Goal: Task Accomplishment & Management: Manage account settings

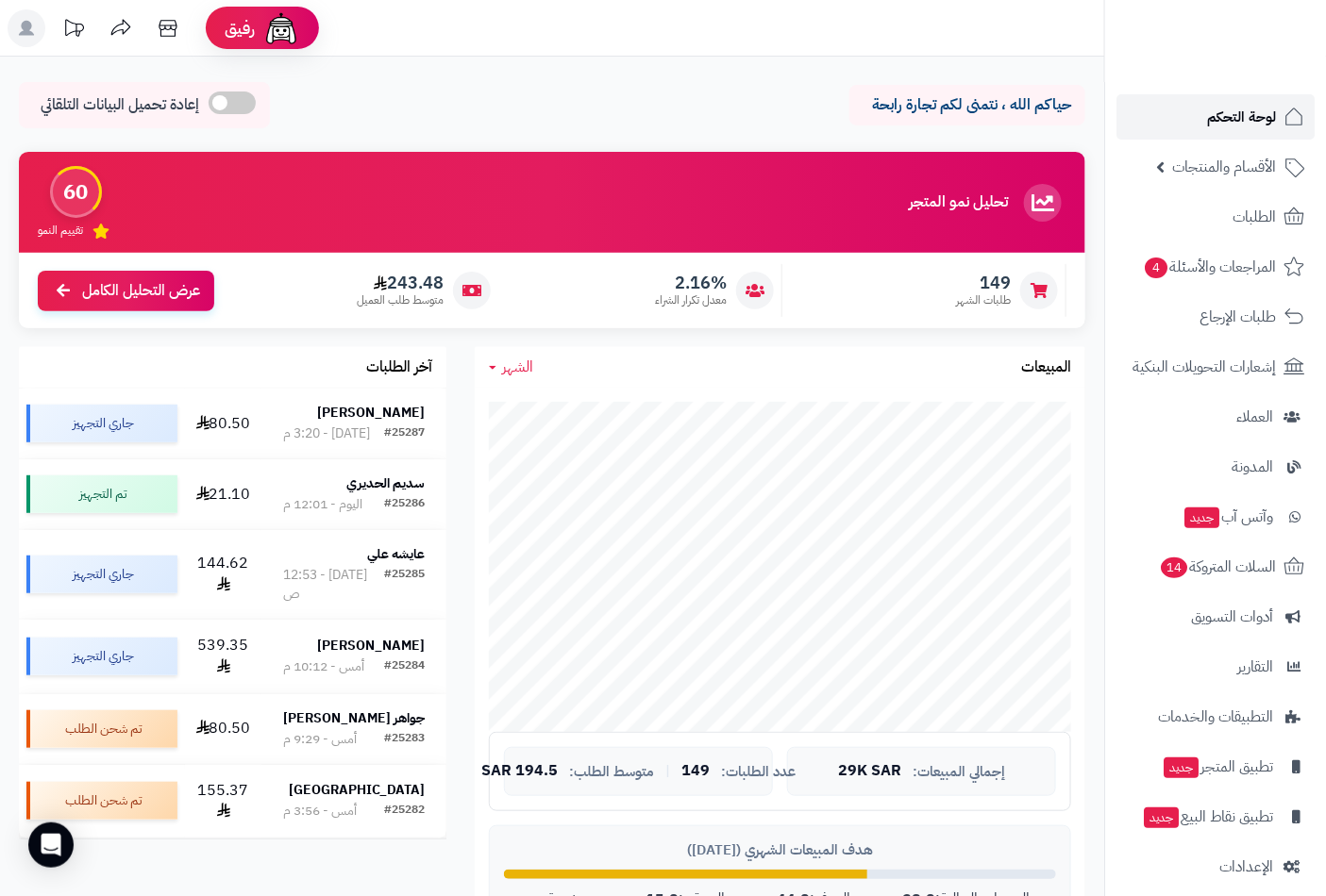
click at [1270, 116] on span "لوحة التحكم" at bounding box center [1241, 116] width 69 height 26
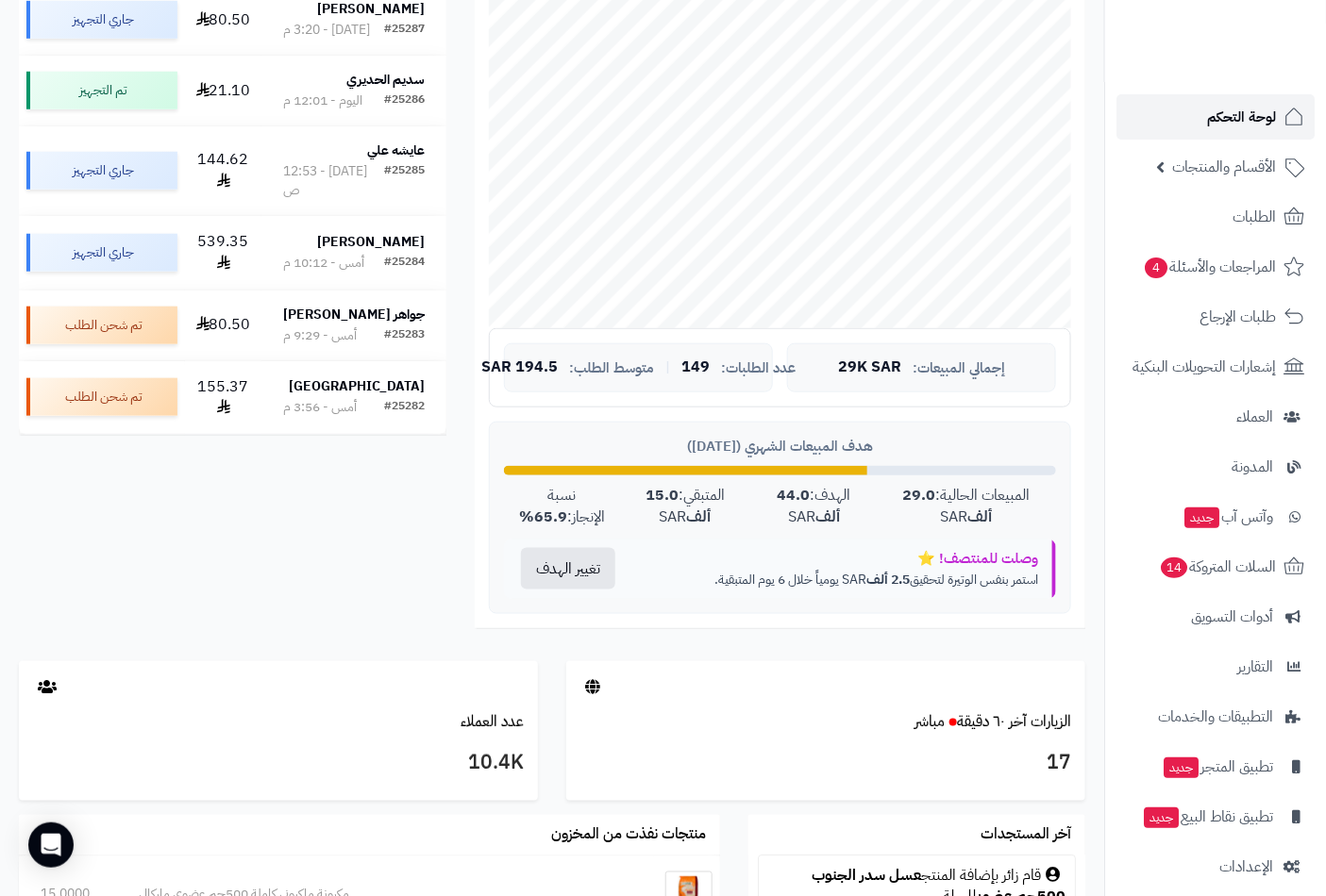
scroll to position [419, 0]
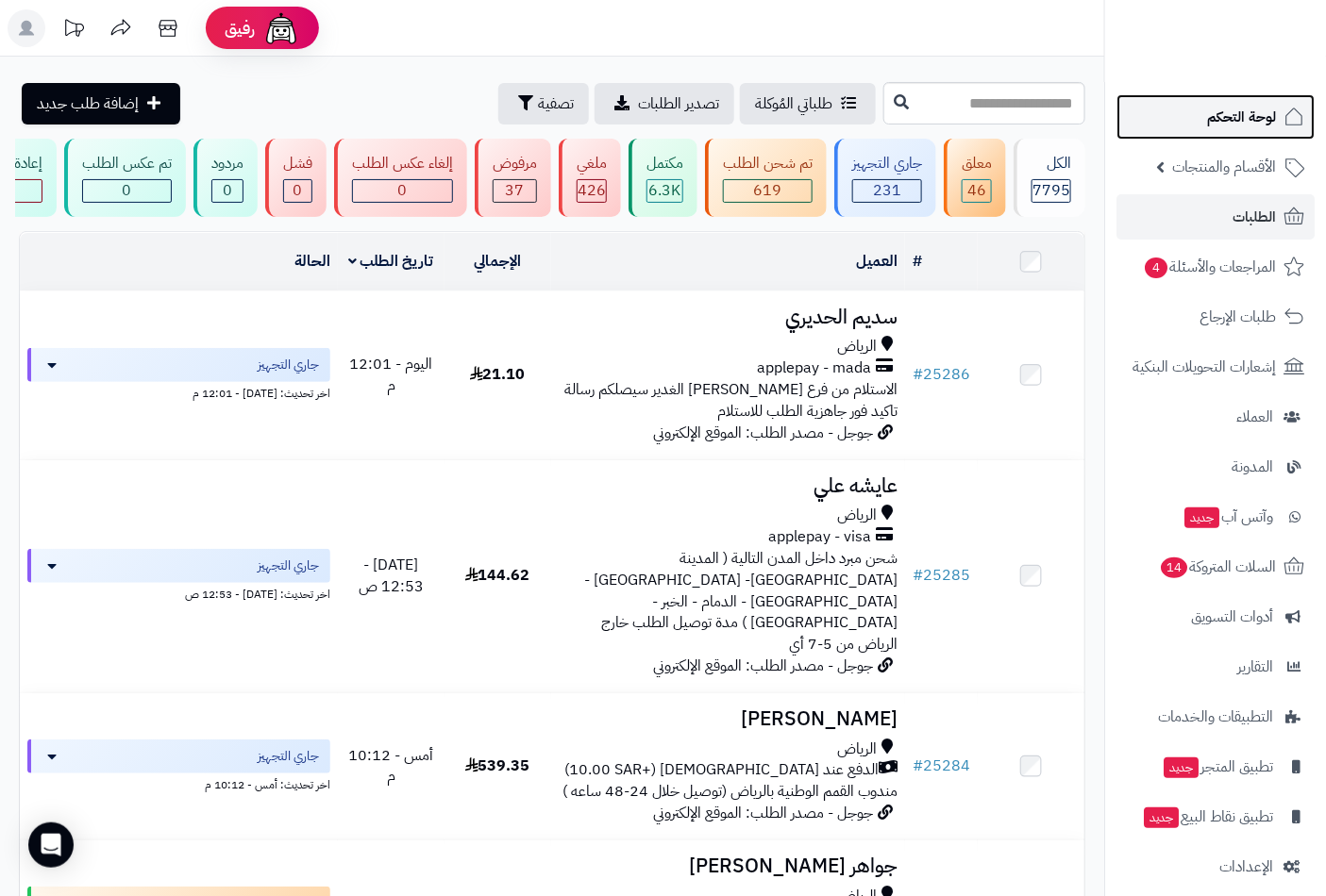
click at [1255, 119] on span "لوحة التحكم" at bounding box center [1241, 116] width 69 height 26
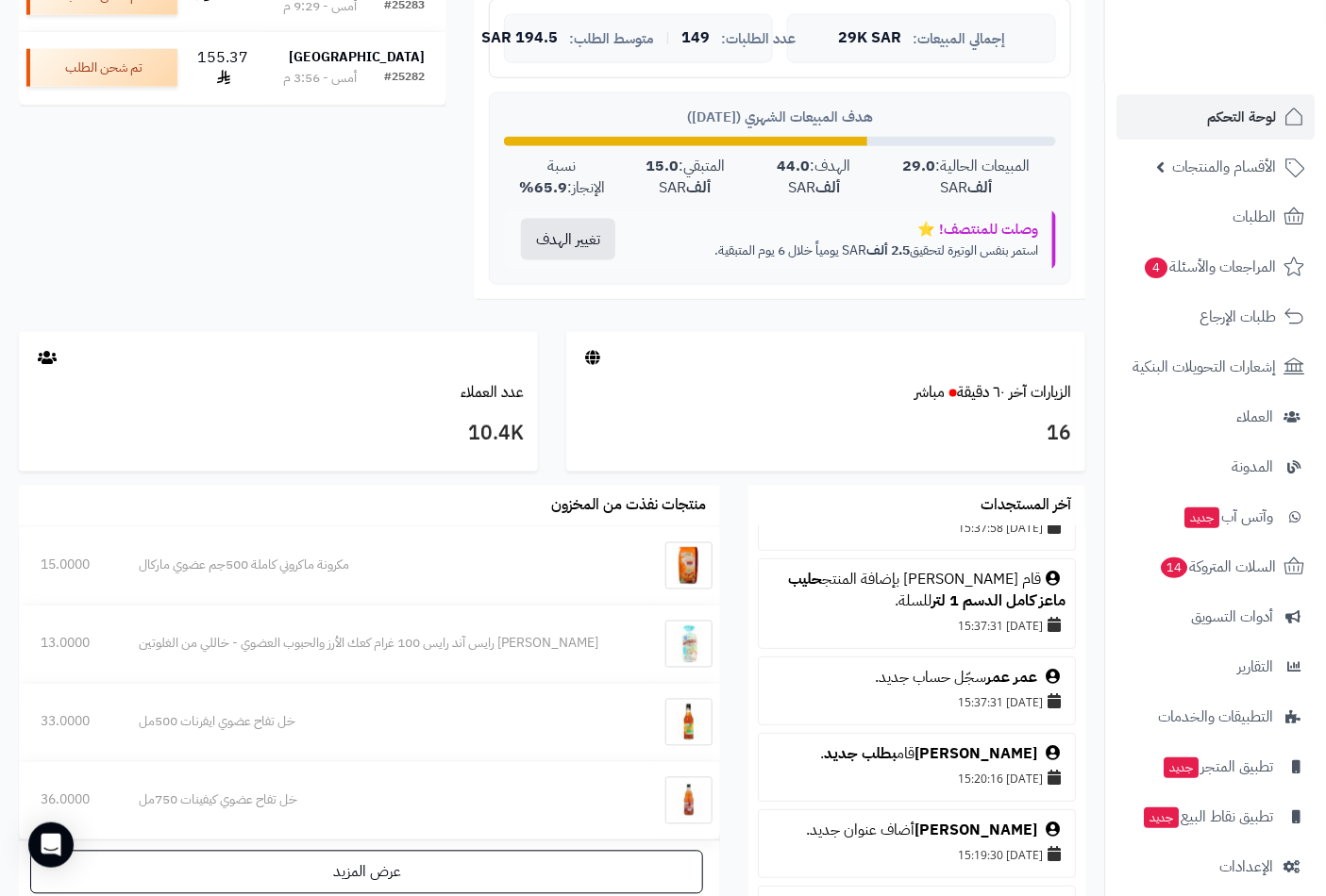
scroll to position [105, 0]
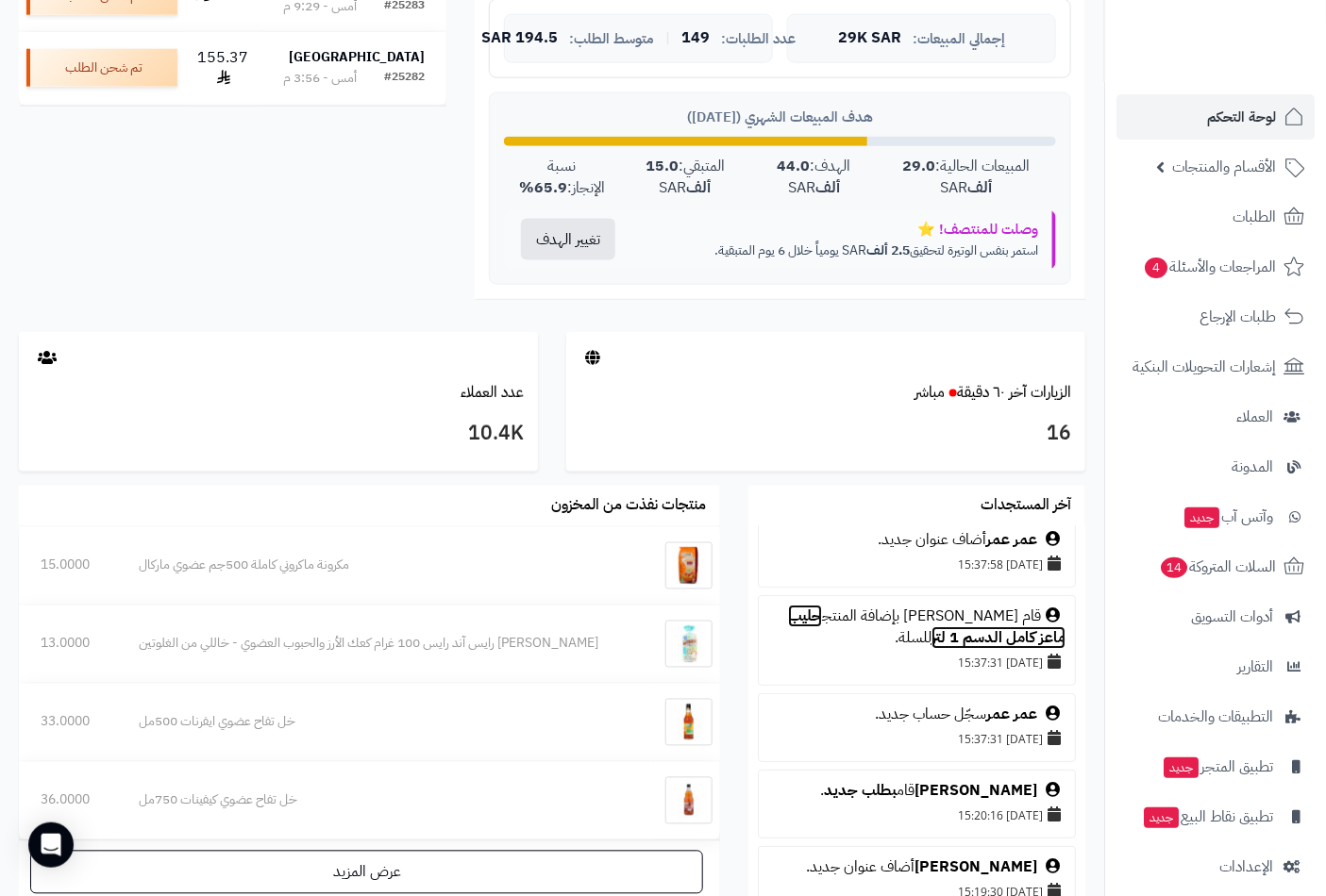
click at [832, 618] on link "حليب ماعز كامل الدسم 1 لتر" at bounding box center [927, 627] width 278 height 45
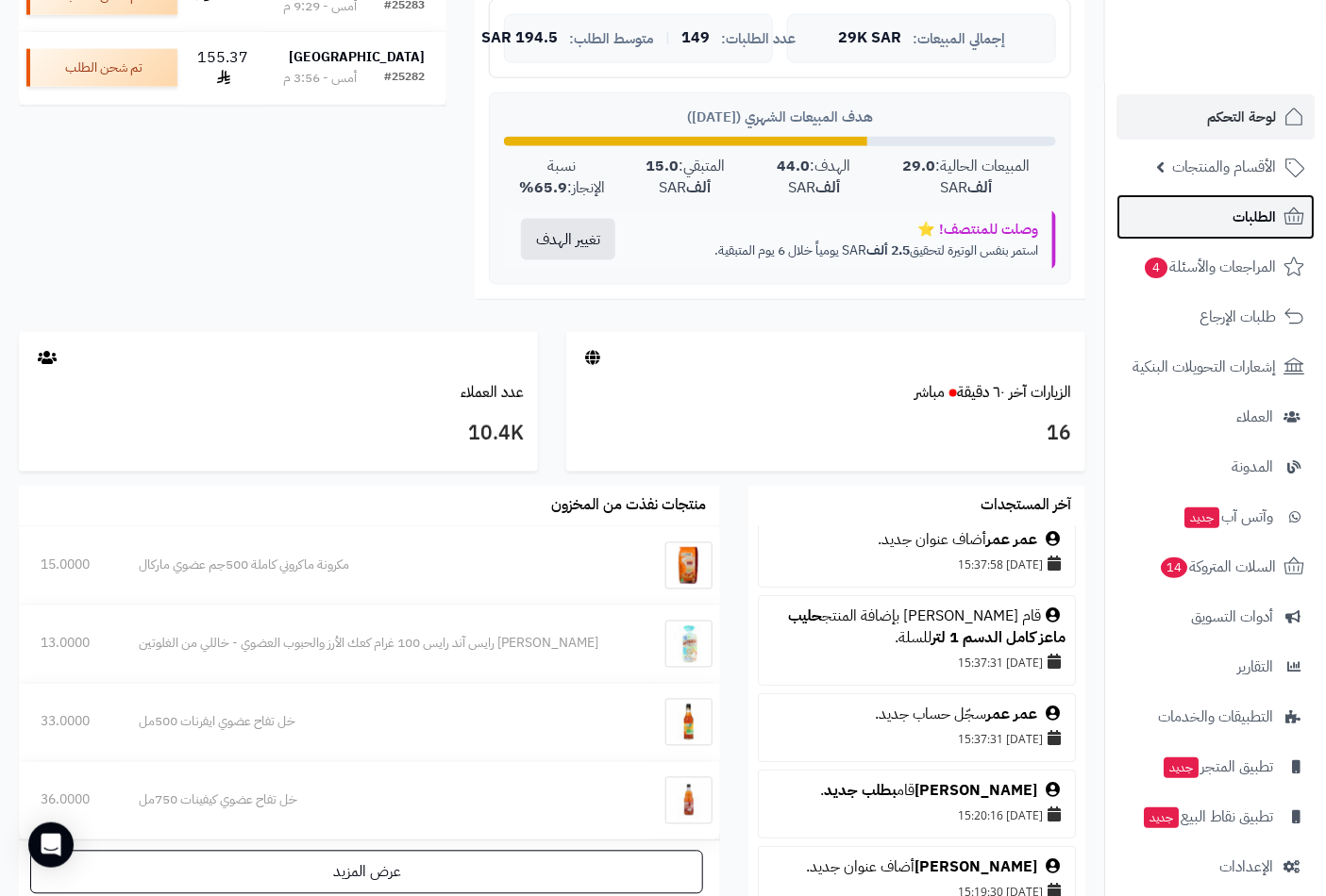
click at [1229, 209] on link "الطلبات" at bounding box center [1215, 216] width 198 height 46
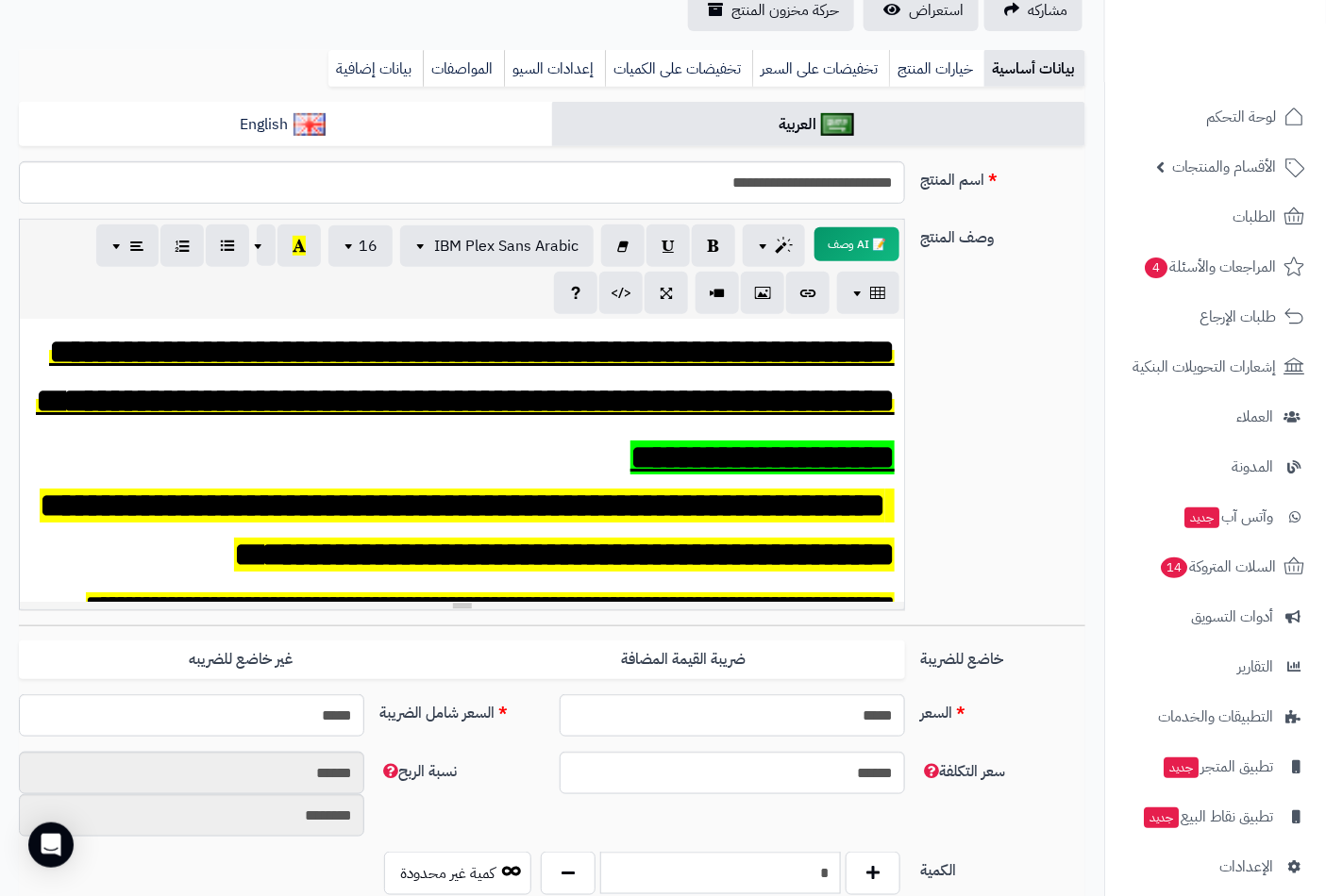
scroll to position [419, 0]
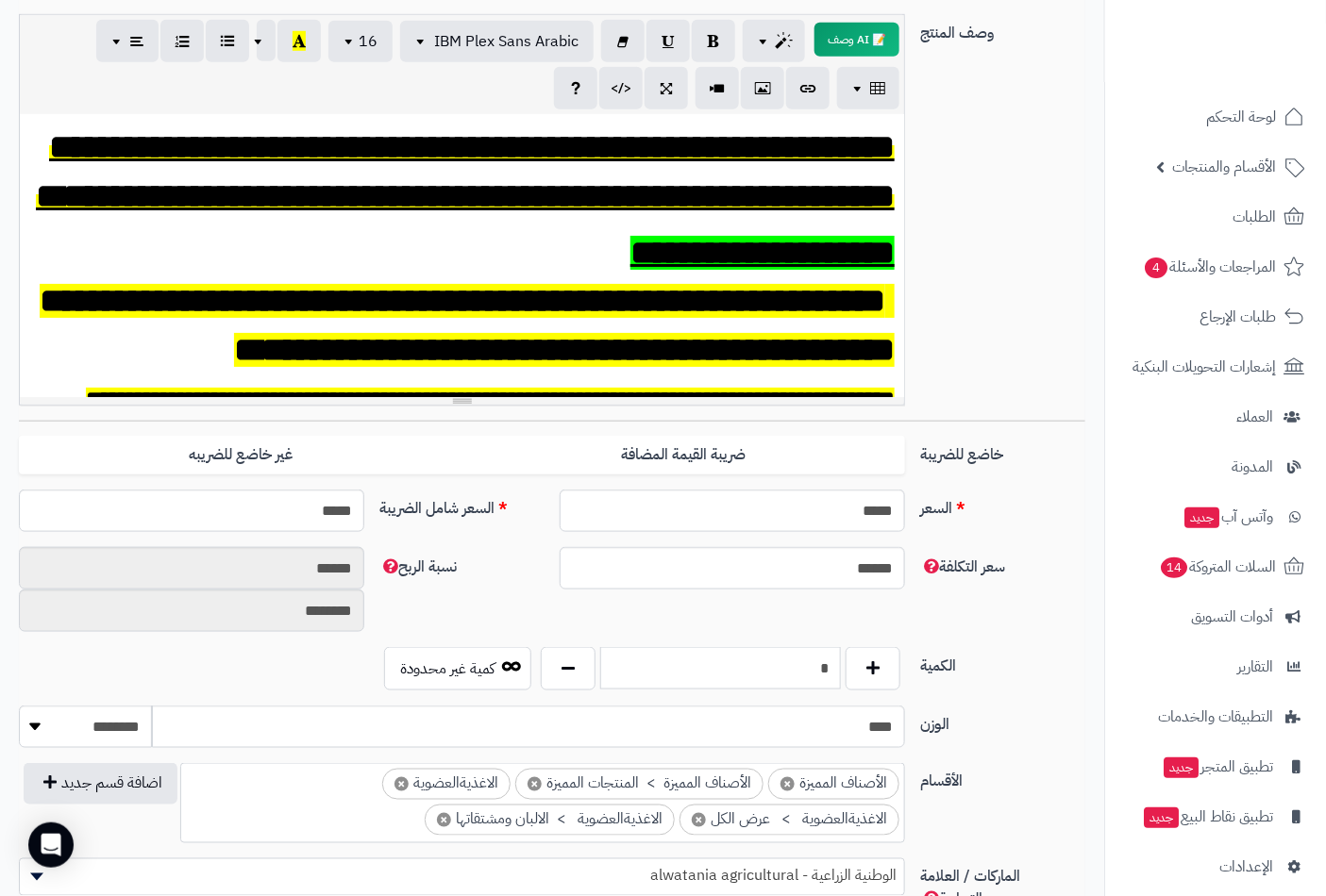
drag, startPoint x: 786, startPoint y: 670, endPoint x: 936, endPoint y: 666, distance: 150.1
click at [936, 666] on div "الكمية * كمية غير محدودة" at bounding box center [552, 677] width 1081 height 58
type input "*"
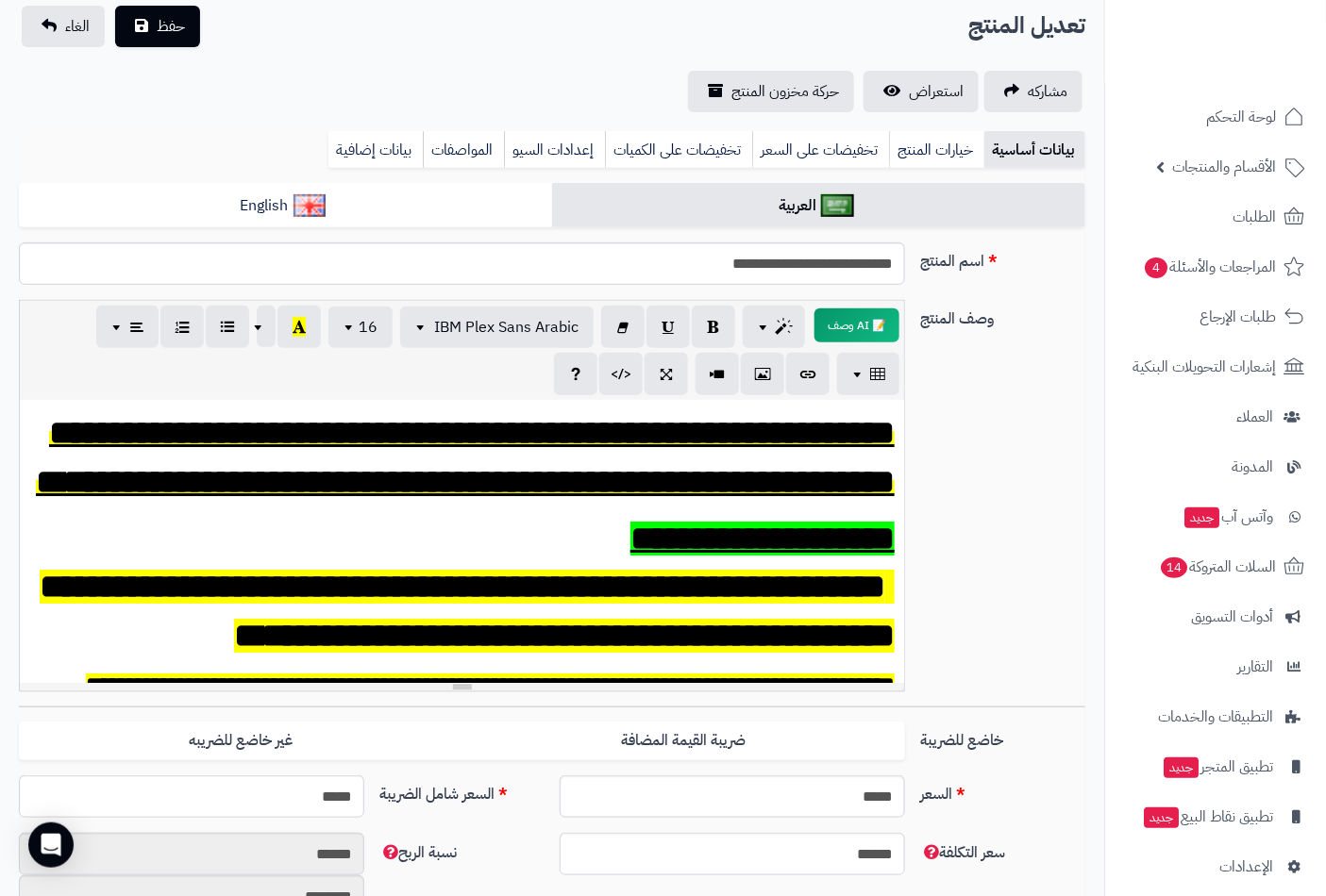
scroll to position [0, 0]
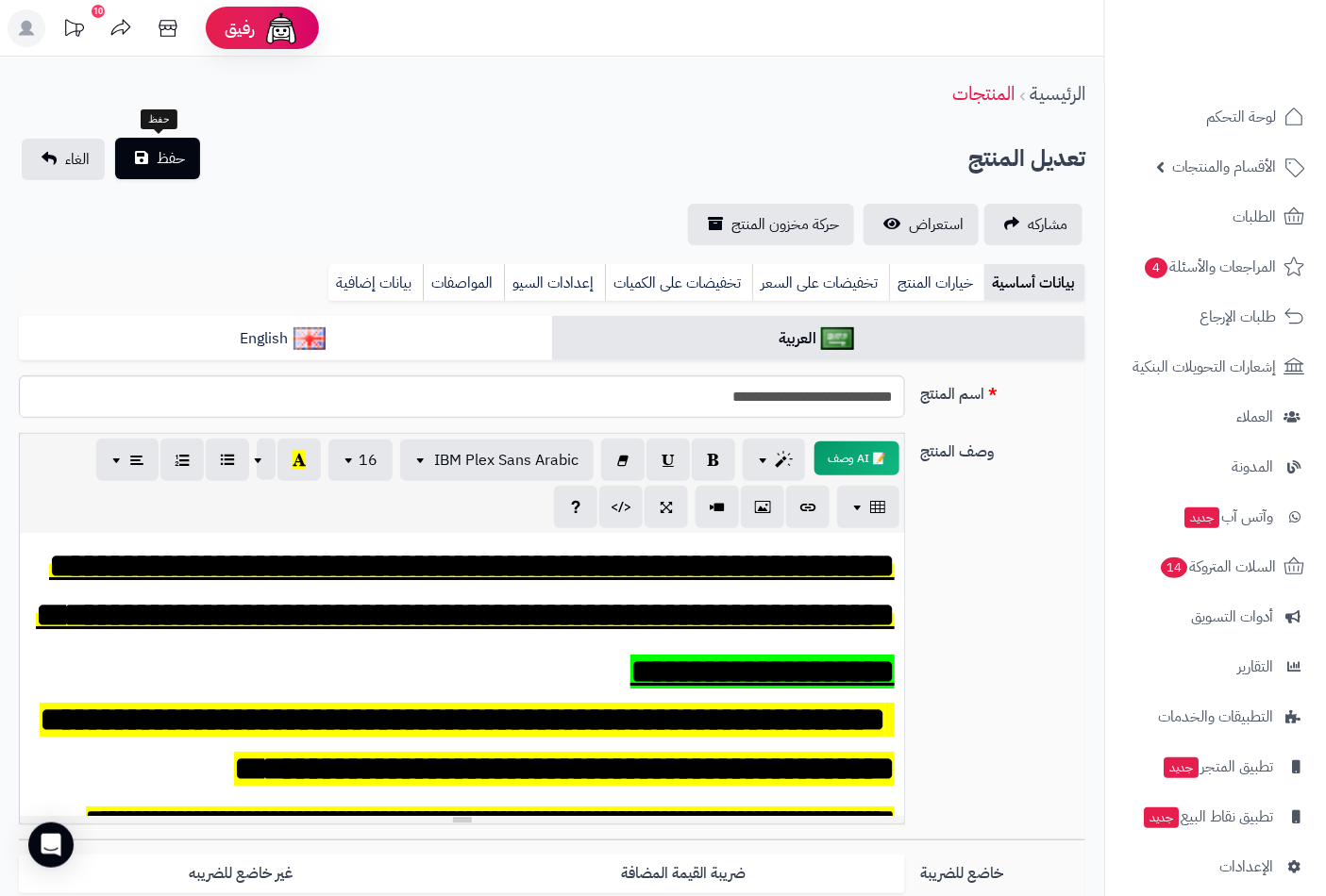
type input "*"
click at [164, 161] on span "حفظ" at bounding box center [170, 158] width 28 height 22
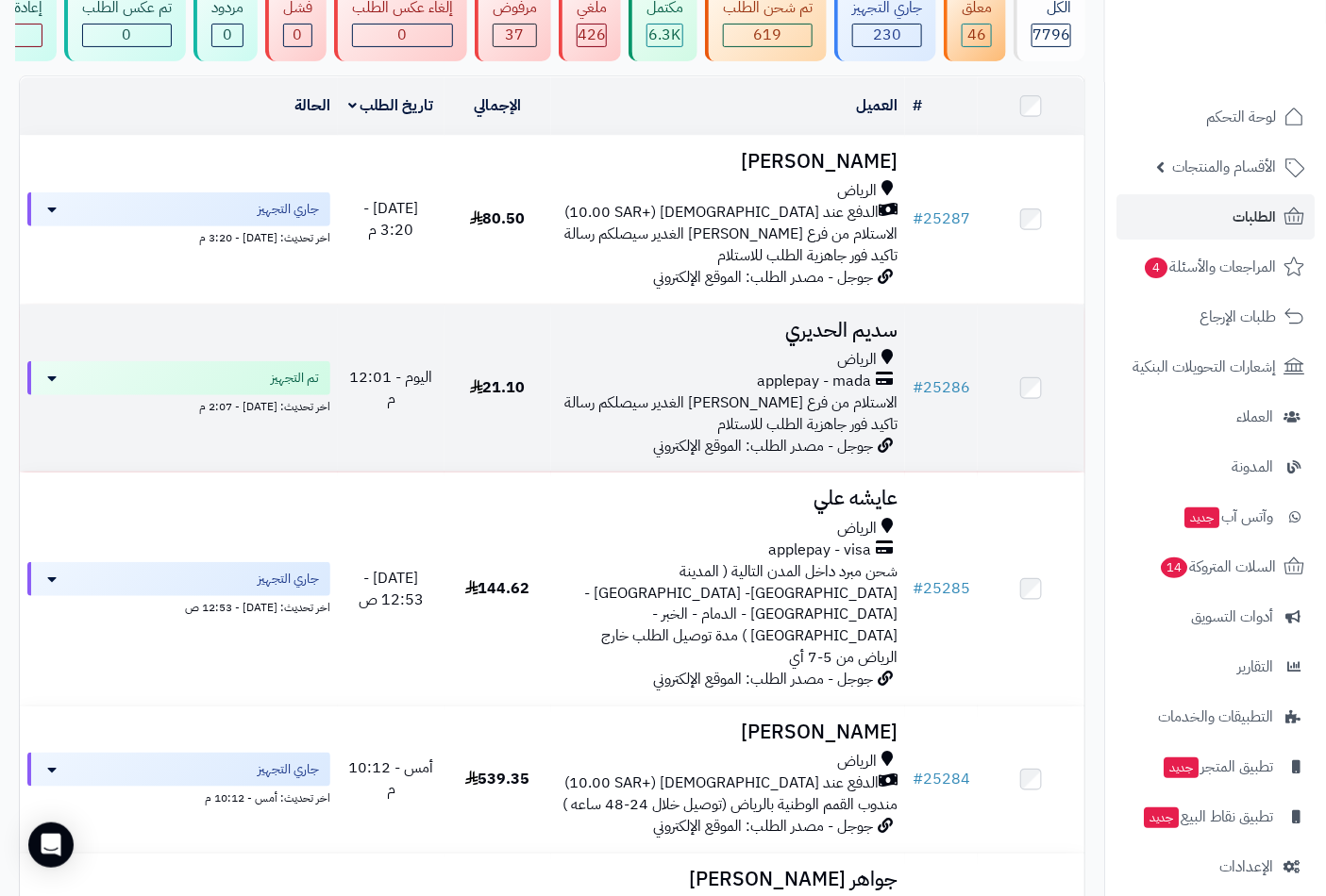
scroll to position [210, 0]
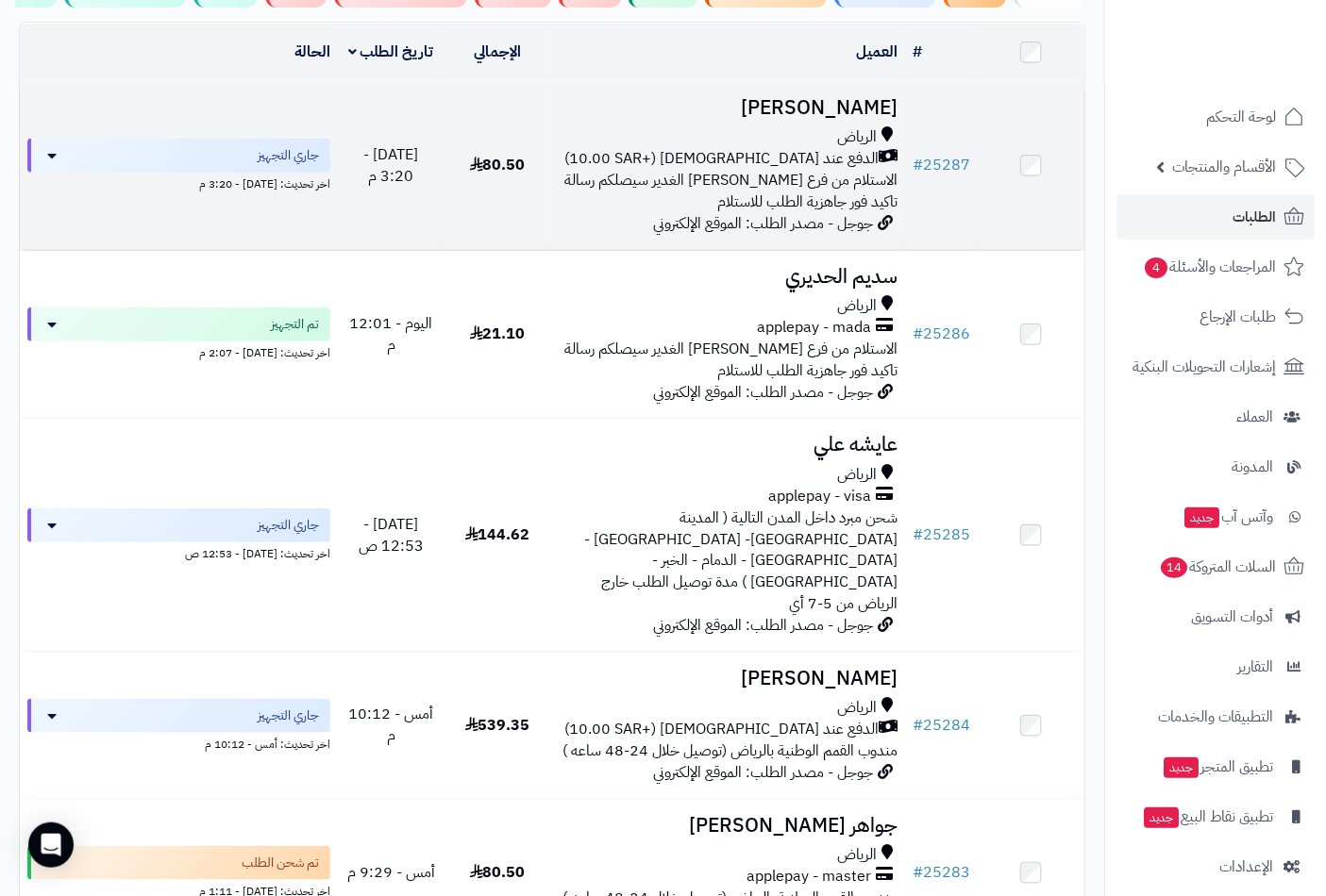
click at [847, 118] on h3 "[PERSON_NAME]" at bounding box center [728, 108] width 340 height 21
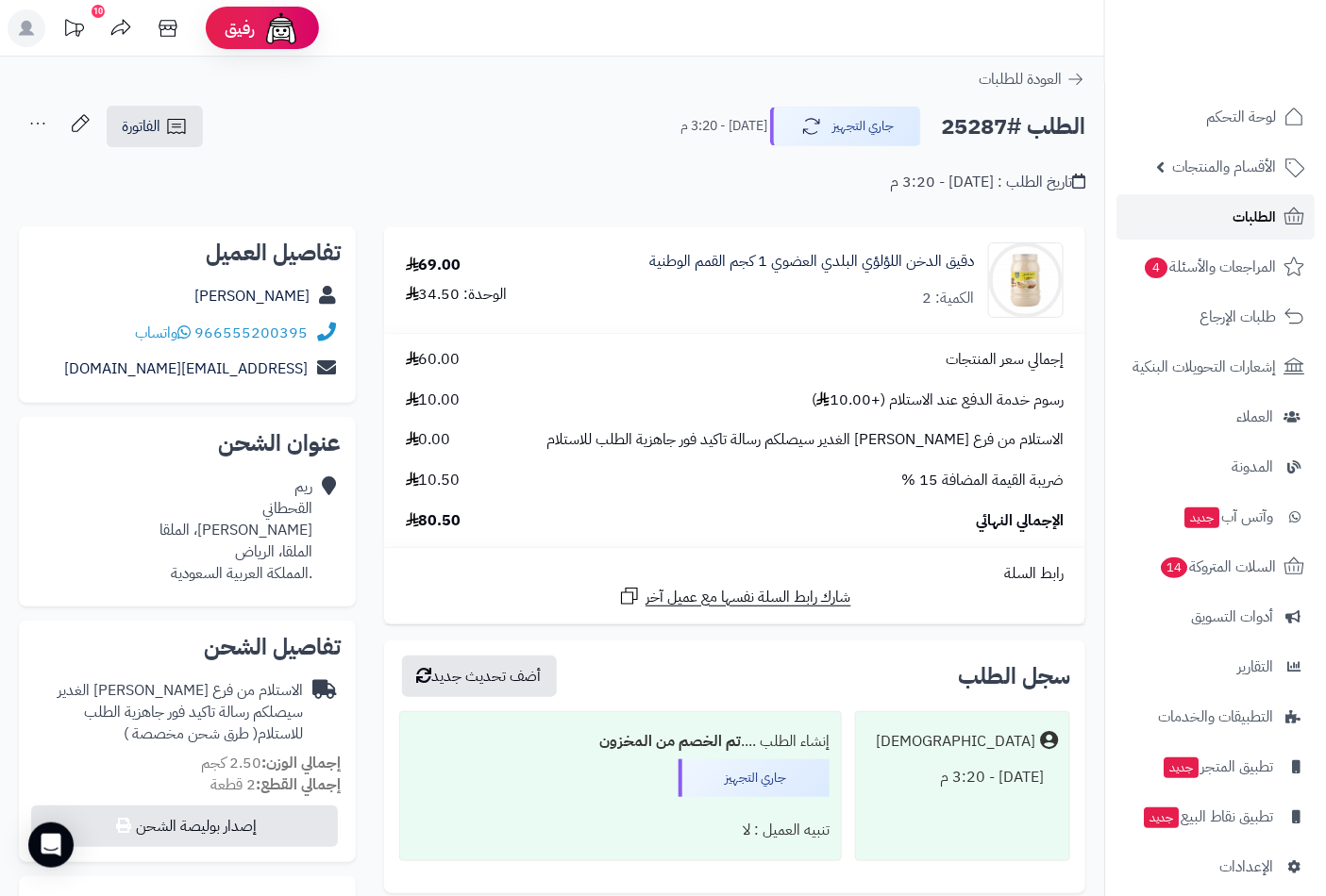
click at [1229, 213] on link "الطلبات" at bounding box center [1215, 216] width 198 height 46
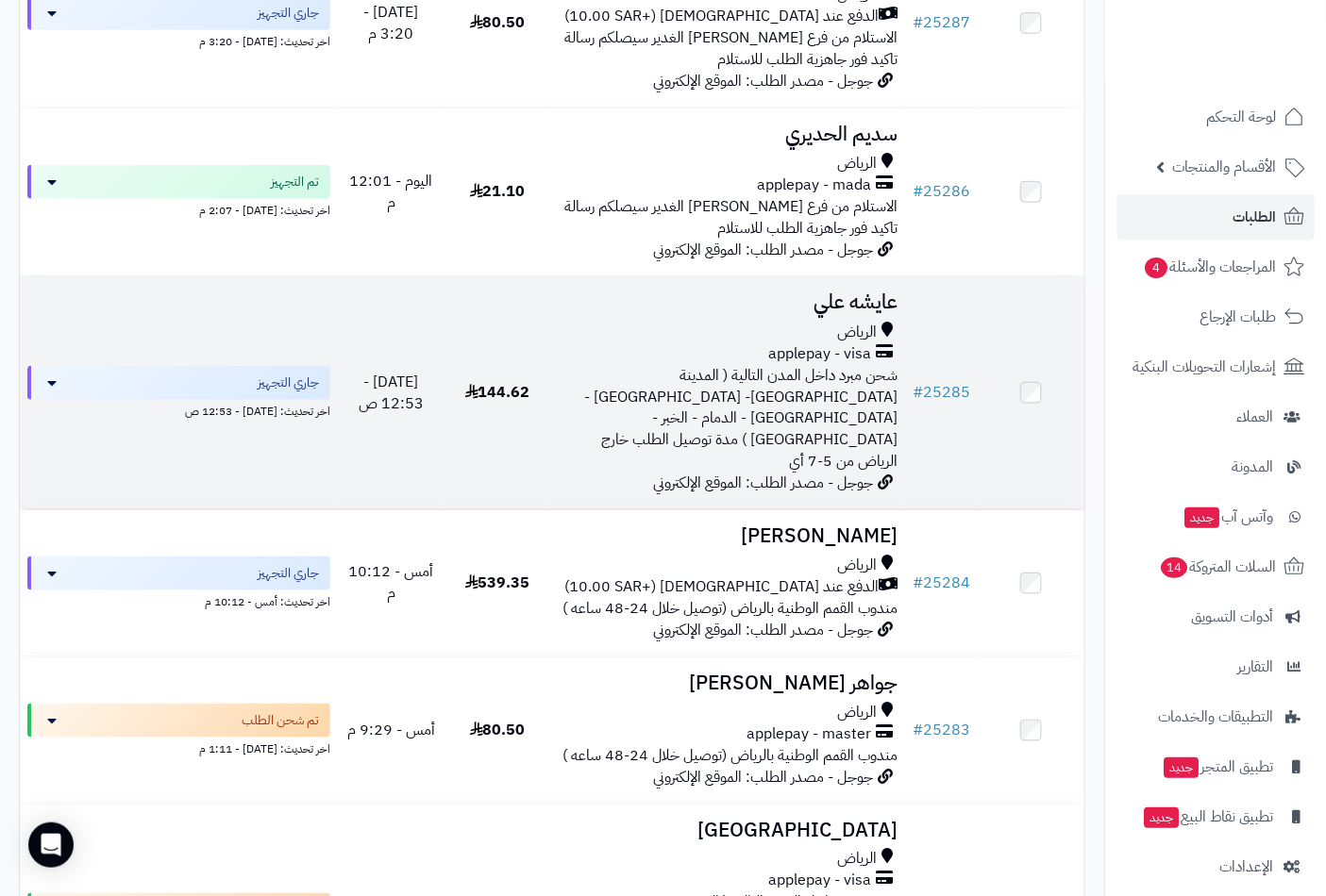
scroll to position [419, 0]
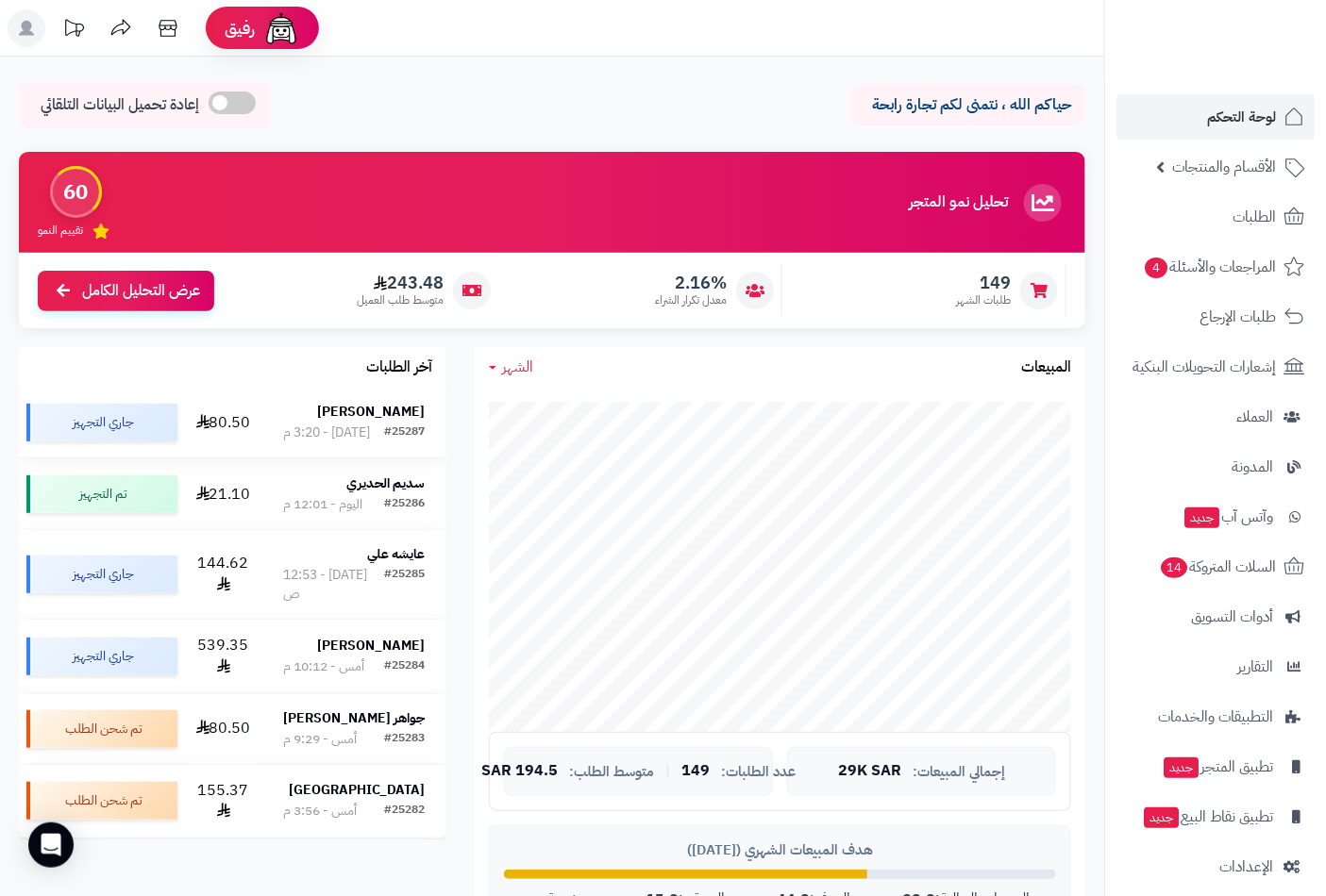
click at [371, 425] on div "#25287 اليوم - 3:20 م" at bounding box center [354, 432] width 142 height 18
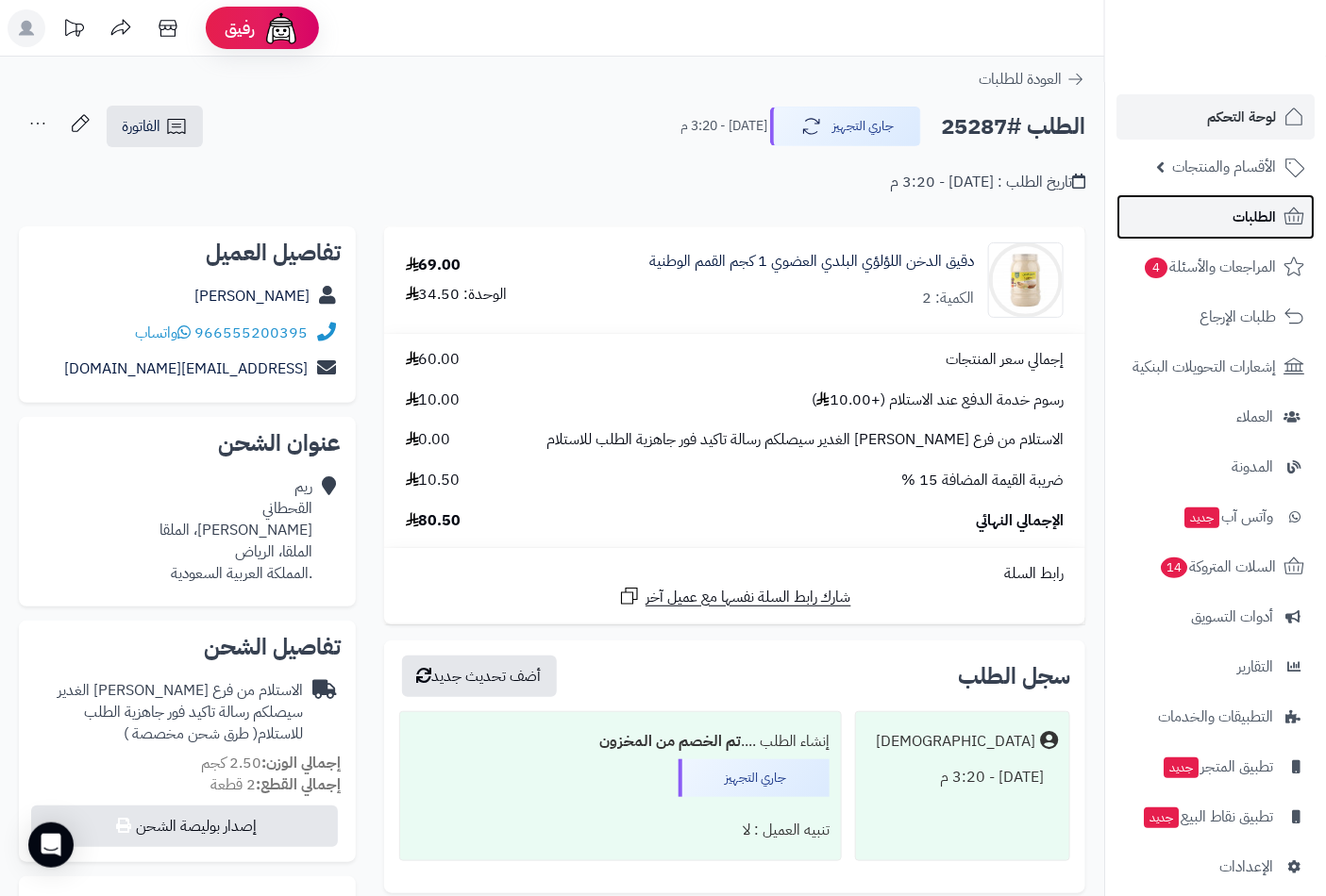
click at [1210, 215] on link "الطلبات" at bounding box center [1215, 216] width 198 height 46
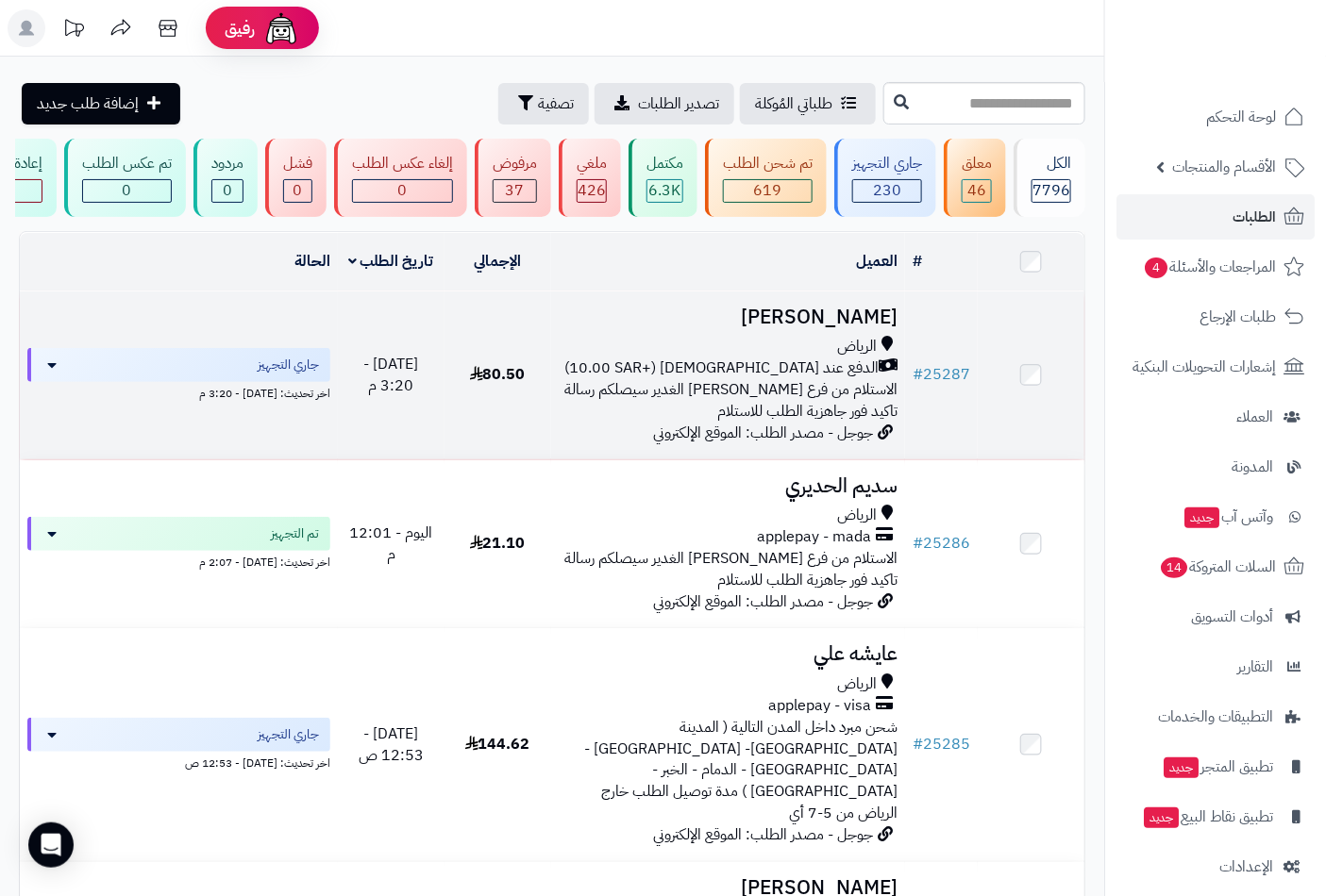
click at [878, 328] on h3 "ريم القحطاني" at bounding box center [728, 317] width 340 height 21
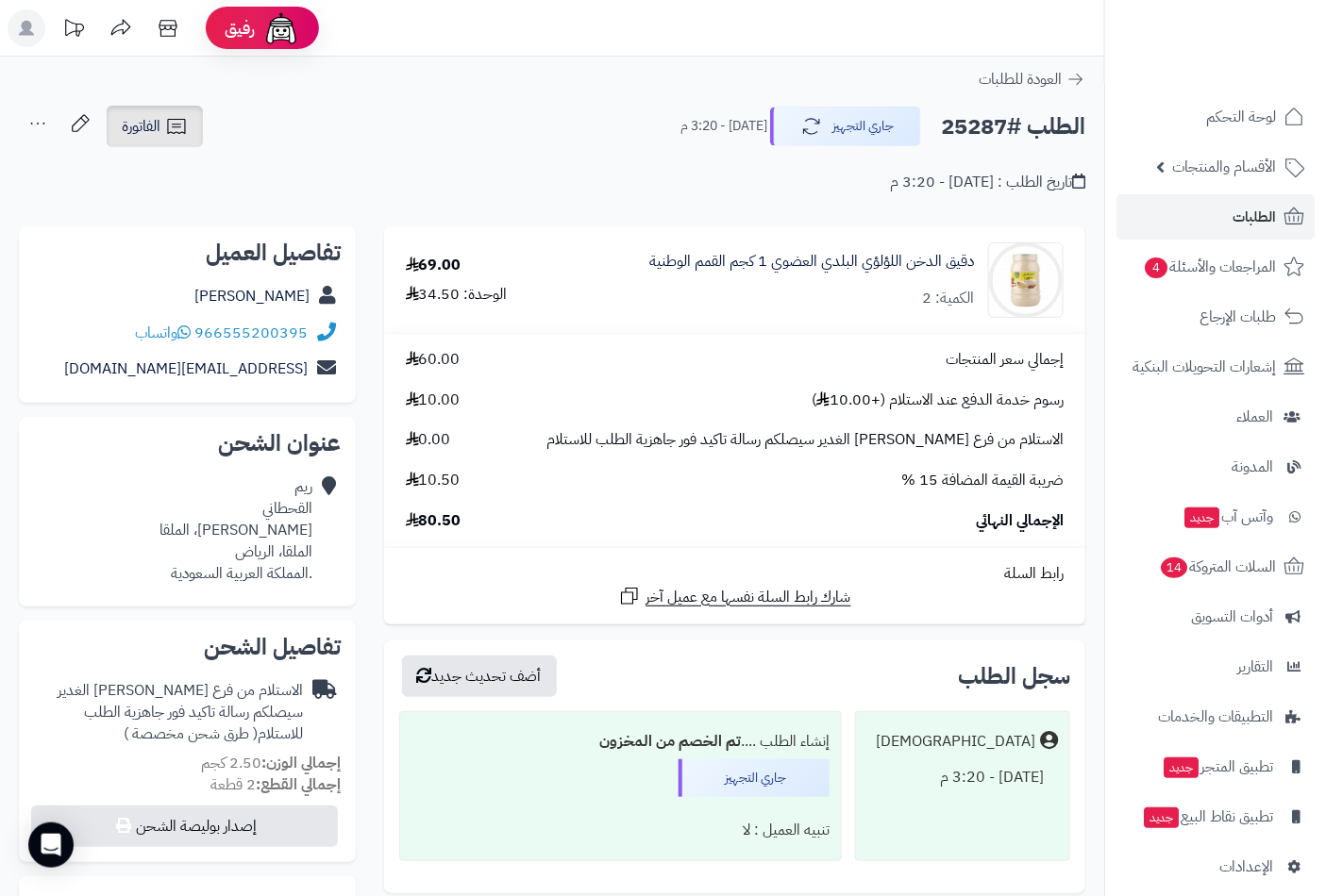
click at [153, 130] on span "الفاتورة" at bounding box center [141, 126] width 39 height 22
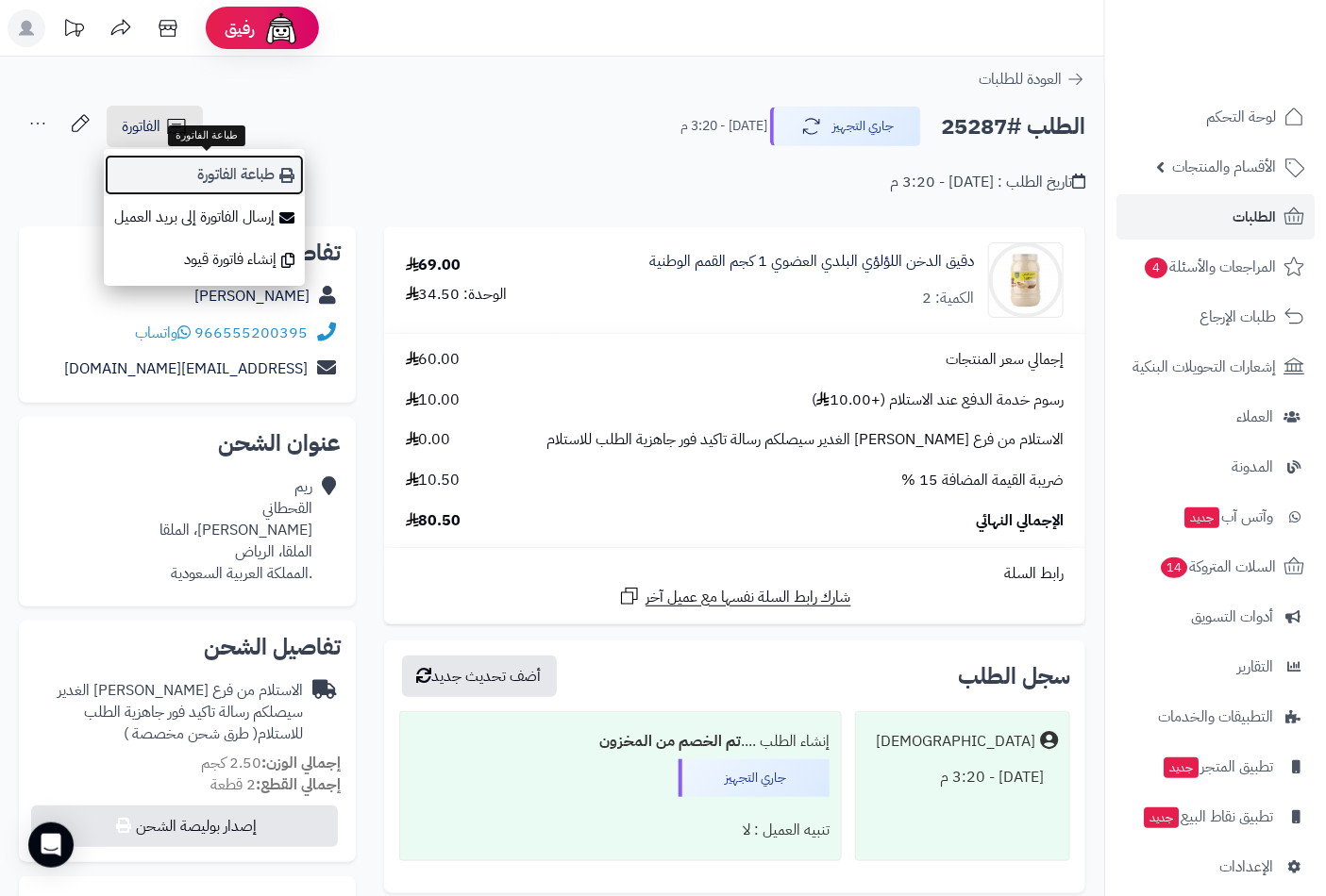
click at [222, 182] on link "طباعة الفاتورة" at bounding box center [204, 175] width 201 height 43
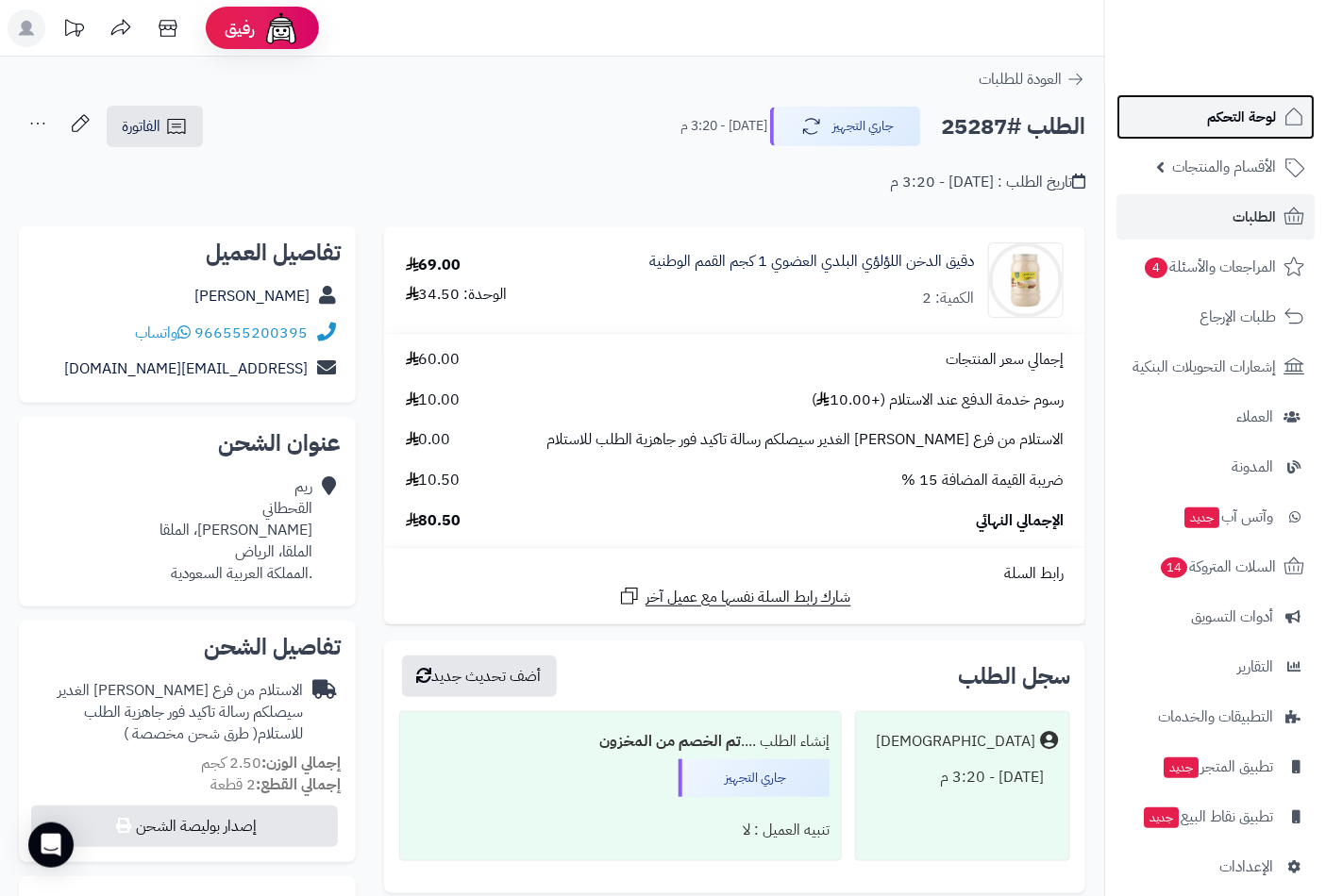
click at [1253, 108] on span "لوحة التحكم" at bounding box center [1241, 116] width 69 height 26
